Goal: Navigation & Orientation: Find specific page/section

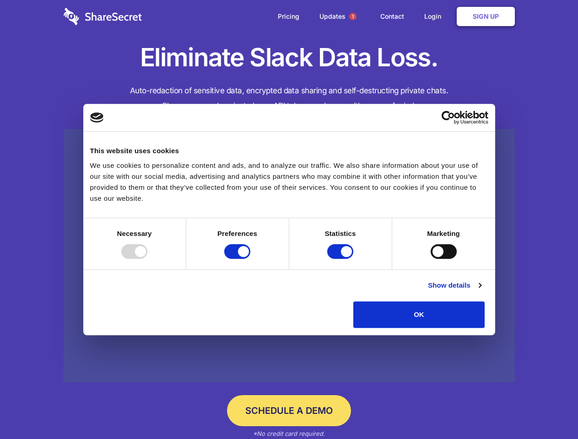
click at [147, 259] on div at bounding box center [134, 251] width 26 height 15
click at [250, 259] on input "Preferences" at bounding box center [237, 251] width 26 height 15
checkbox input "false"
click at [341, 259] on input "Statistics" at bounding box center [340, 251] width 26 height 15
checkbox input "false"
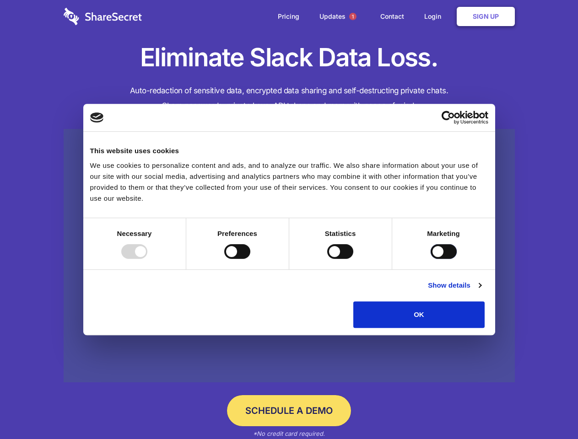
click at [431, 259] on input "Marketing" at bounding box center [444, 251] width 26 height 15
checkbox input "true"
click at [481, 291] on link "Show details" at bounding box center [454, 285] width 53 height 11
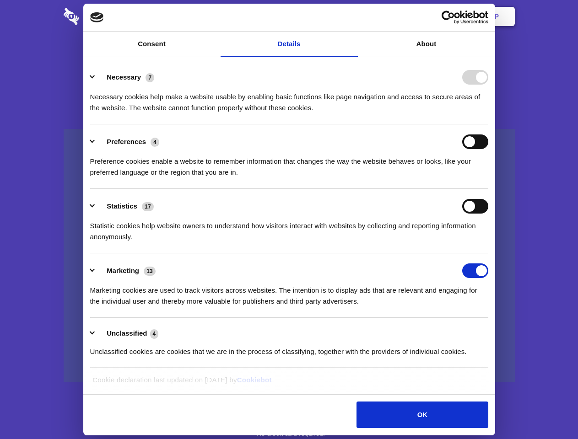
click at [488, 125] on li "Necessary 7 Necessary cookies help make a website usable by enabling basic func…" at bounding box center [289, 92] width 398 height 65
click at [352, 16] on span "1" at bounding box center [352, 16] width 7 height 7
